Goal: Task Accomplishment & Management: Manage account settings

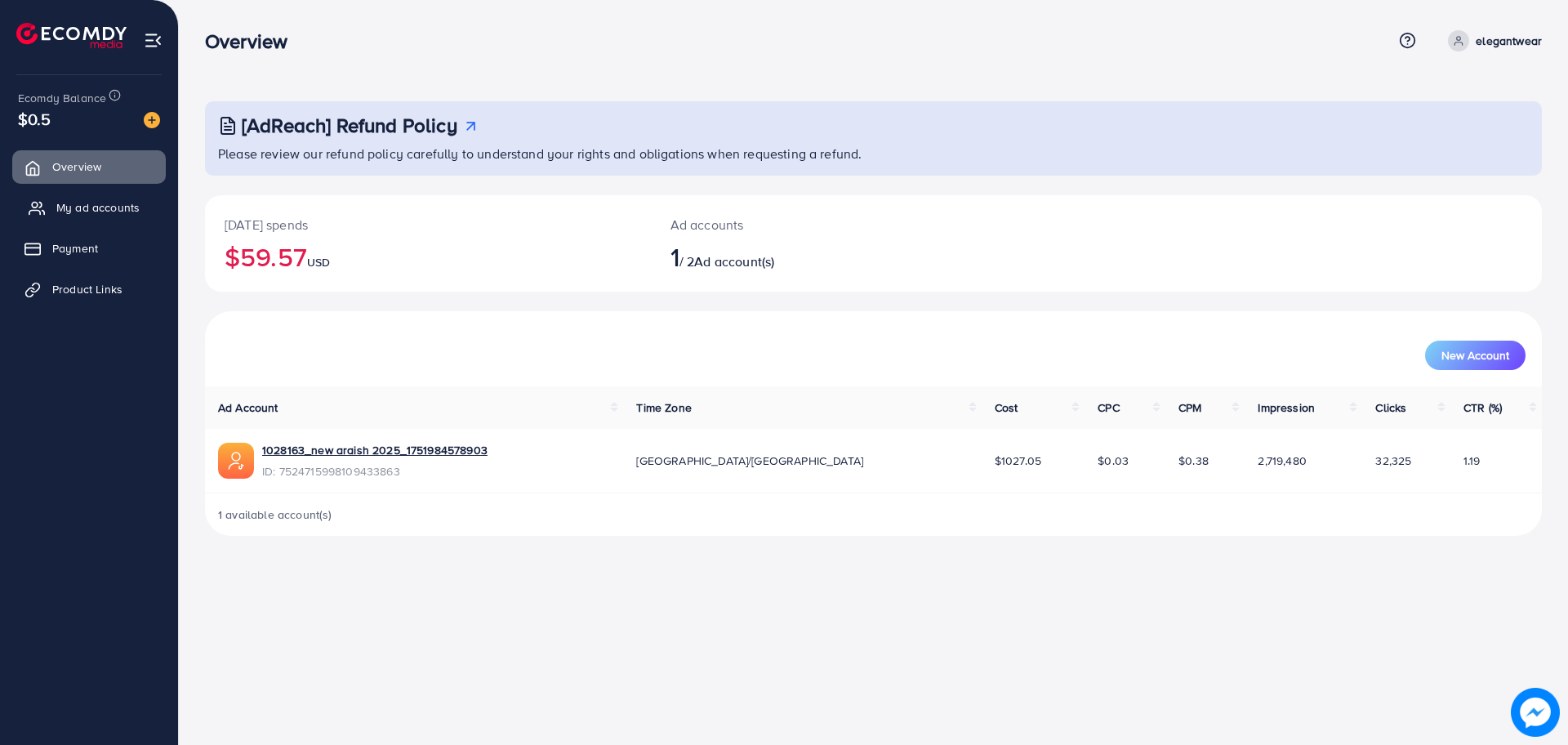
click at [128, 208] on span "My ad accounts" at bounding box center [97, 208] width 83 height 17
